Goal: Task Accomplishment & Management: Manage account settings

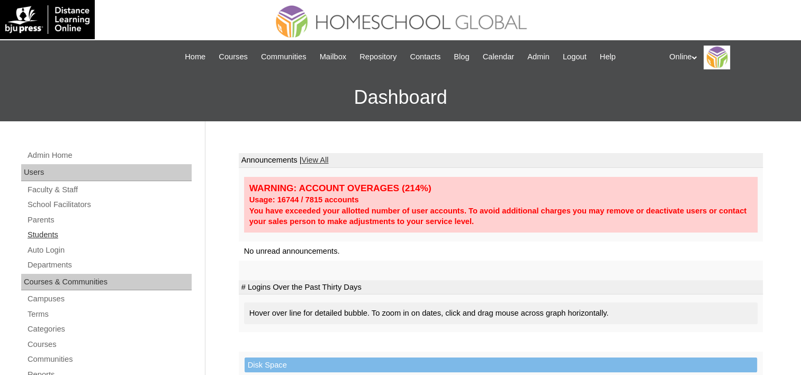
click at [49, 230] on link "Students" at bounding box center [108, 234] width 165 height 13
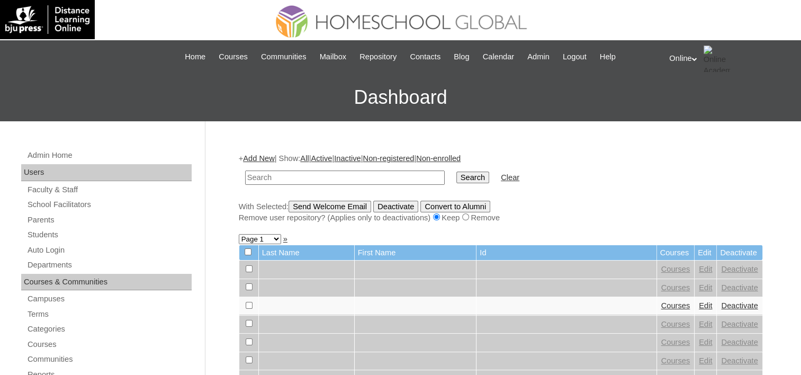
click at [320, 178] on input "text" at bounding box center [345, 177] width 200 height 14
type input "Sean barcoma"
click at [456, 174] on input "Search" at bounding box center [472, 178] width 33 height 12
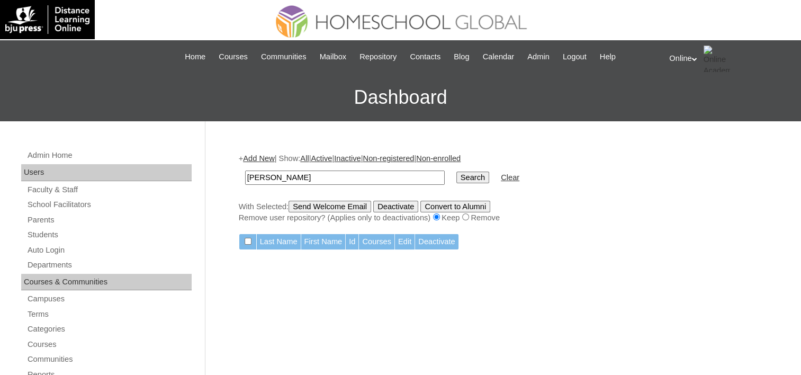
click at [271, 179] on input "Sean barcoma" at bounding box center [345, 177] width 200 height 14
type input "Sean"
click at [456, 172] on input "Search" at bounding box center [472, 178] width 33 height 12
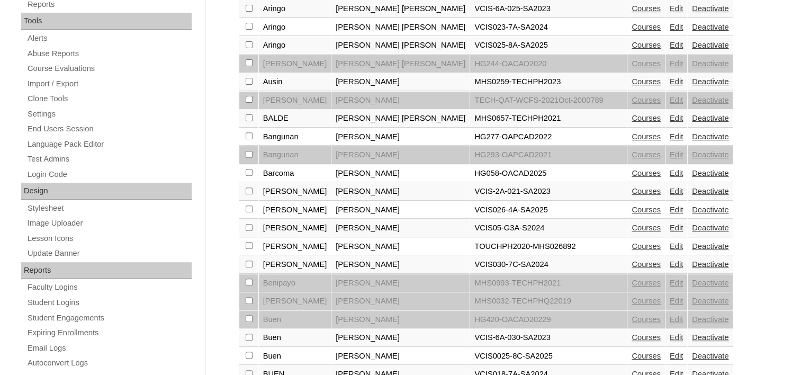
scroll to position [371, 0]
click at [670, 169] on link "Edit" at bounding box center [676, 172] width 13 height 8
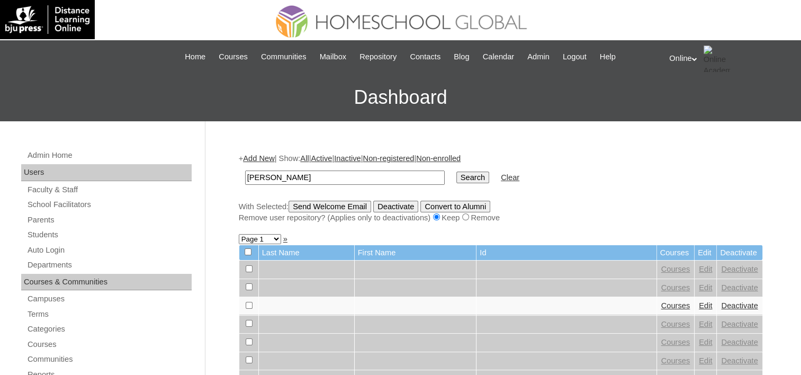
type input "Sean"
click at [456, 172] on input "Search" at bounding box center [472, 178] width 33 height 12
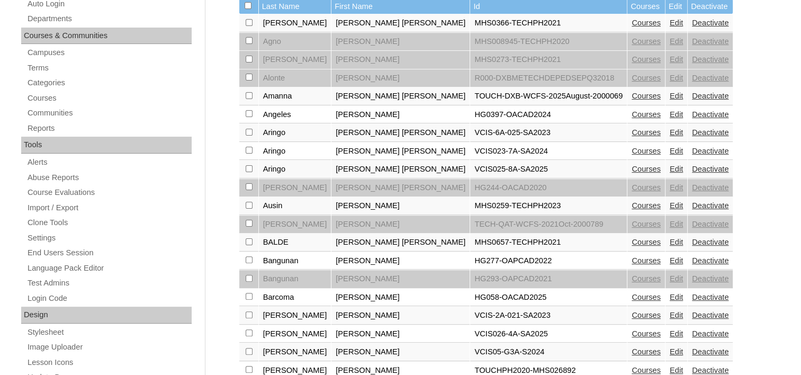
scroll to position [265, 0]
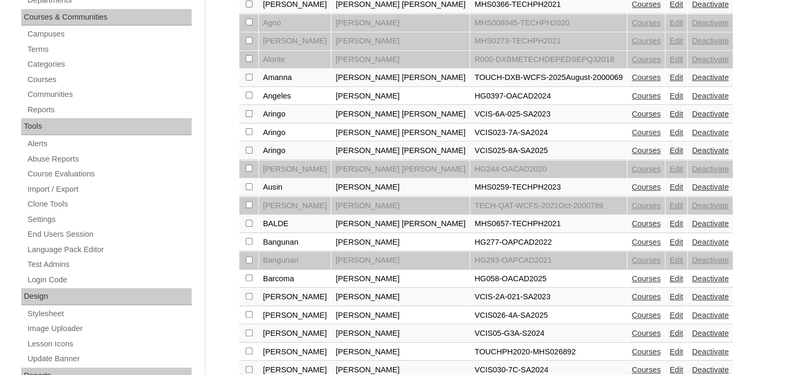
click at [632, 274] on link "Courses" at bounding box center [646, 278] width 29 height 8
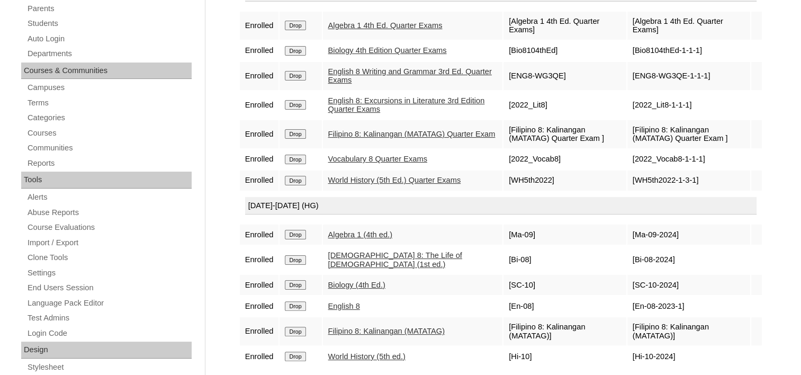
scroll to position [212, 0]
click at [290, 154] on input "Drop" at bounding box center [295, 159] width 21 height 10
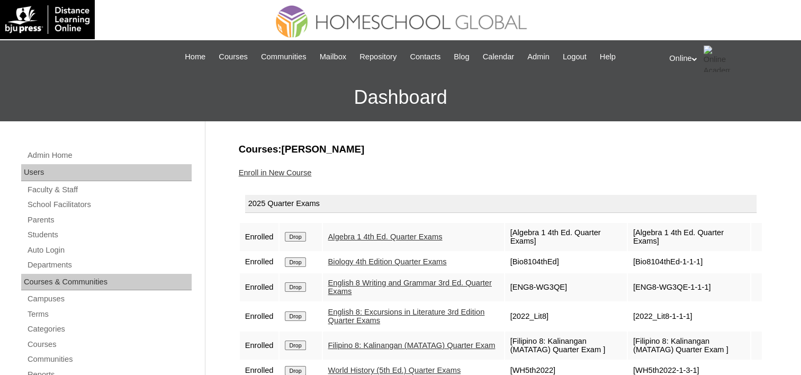
click at [259, 169] on link "Enroll in New Course" at bounding box center [275, 172] width 73 height 8
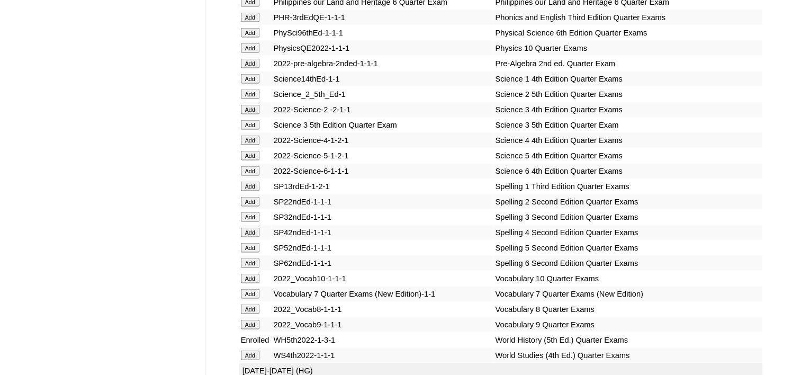
scroll to position [2171, 0]
click at [256, 304] on input "Add" at bounding box center [250, 309] width 19 height 10
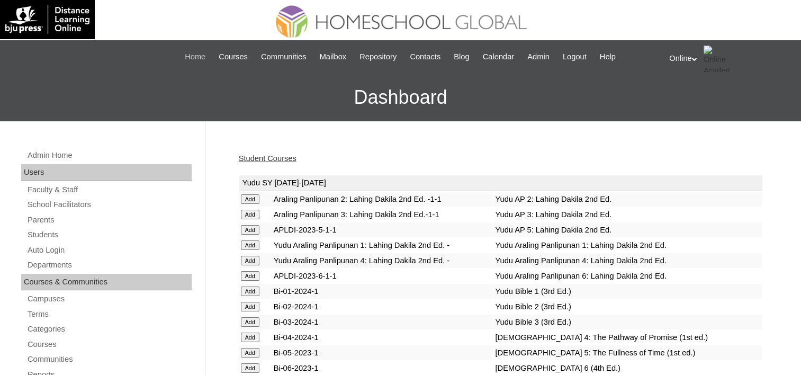
click at [199, 61] on span "Home" at bounding box center [195, 57] width 21 height 12
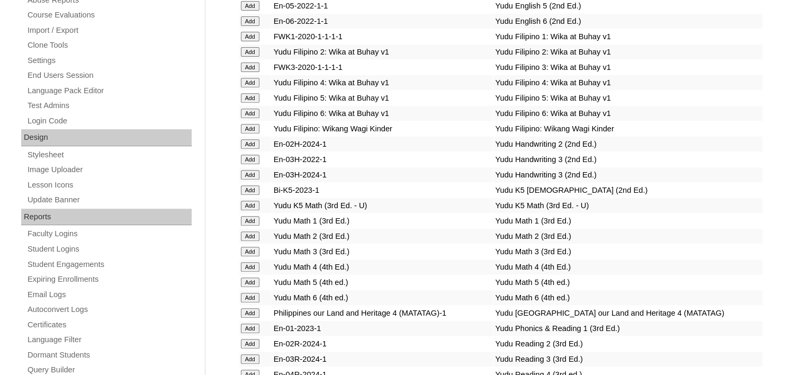
scroll to position [106, 0]
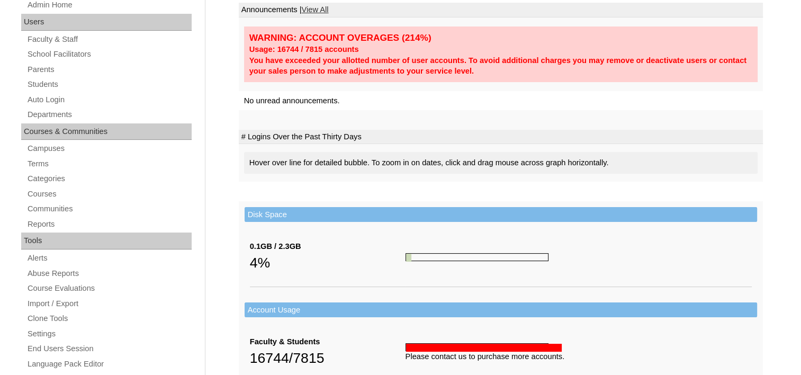
scroll to position [159, 0]
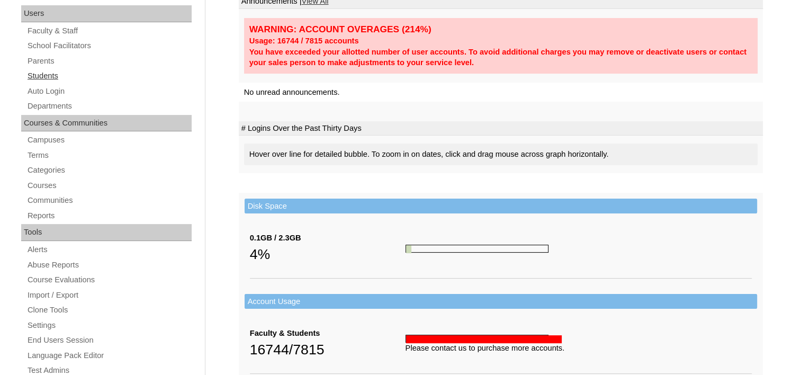
click at [50, 73] on link "Students" at bounding box center [108, 75] width 165 height 13
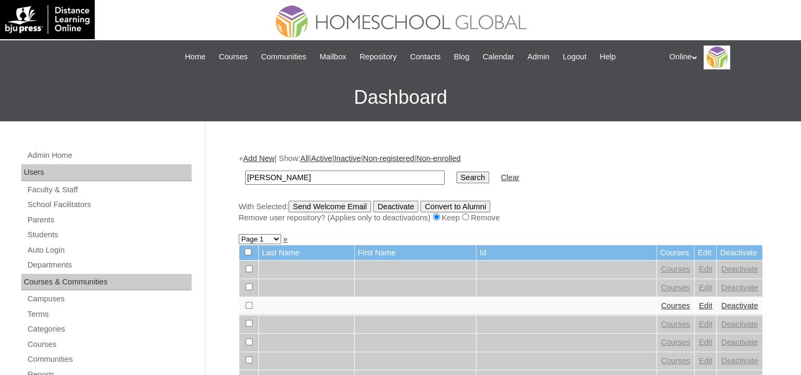
type input "[PERSON_NAME]"
click at [456, 172] on input "Search" at bounding box center [472, 178] width 33 height 12
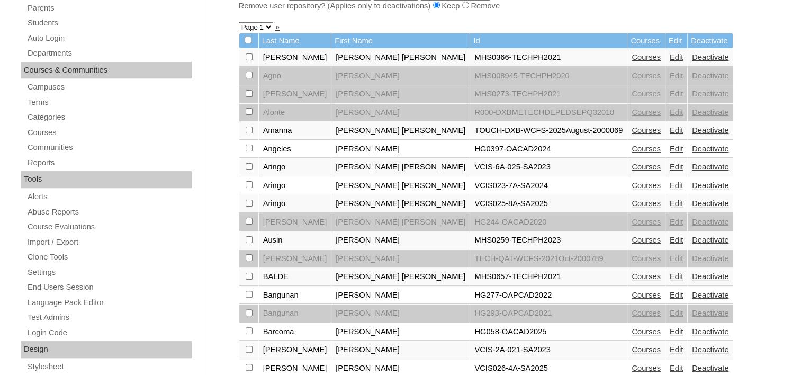
scroll to position [318, 0]
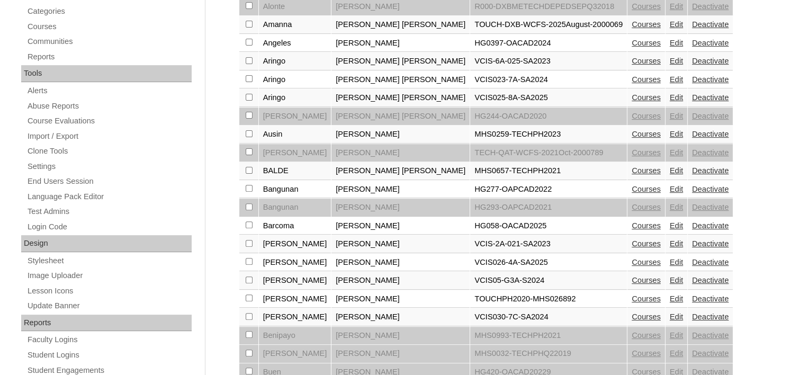
click at [632, 221] on link "Courses" at bounding box center [646, 225] width 29 height 8
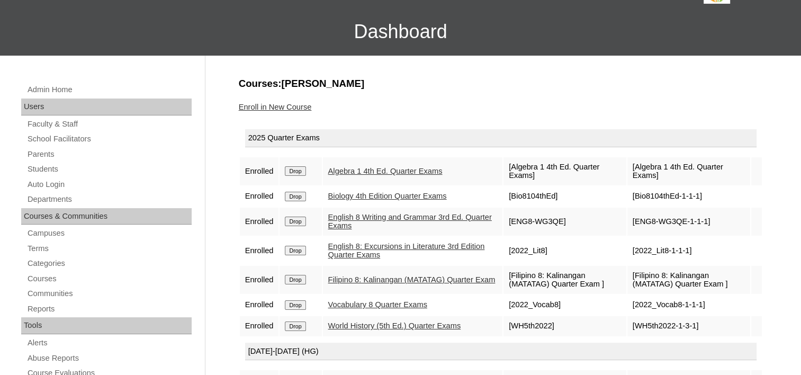
scroll to position [212, 0]
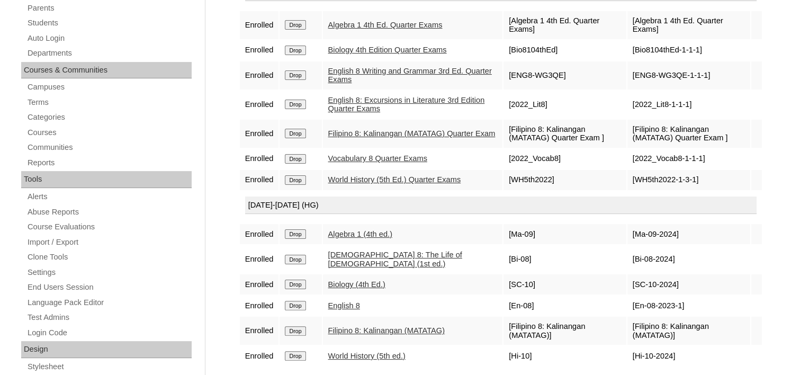
click at [391, 154] on link "Vocabulary 8 Quarter Exams" at bounding box center [377, 158] width 99 height 8
